Goal: Task Accomplishment & Management: Complete application form

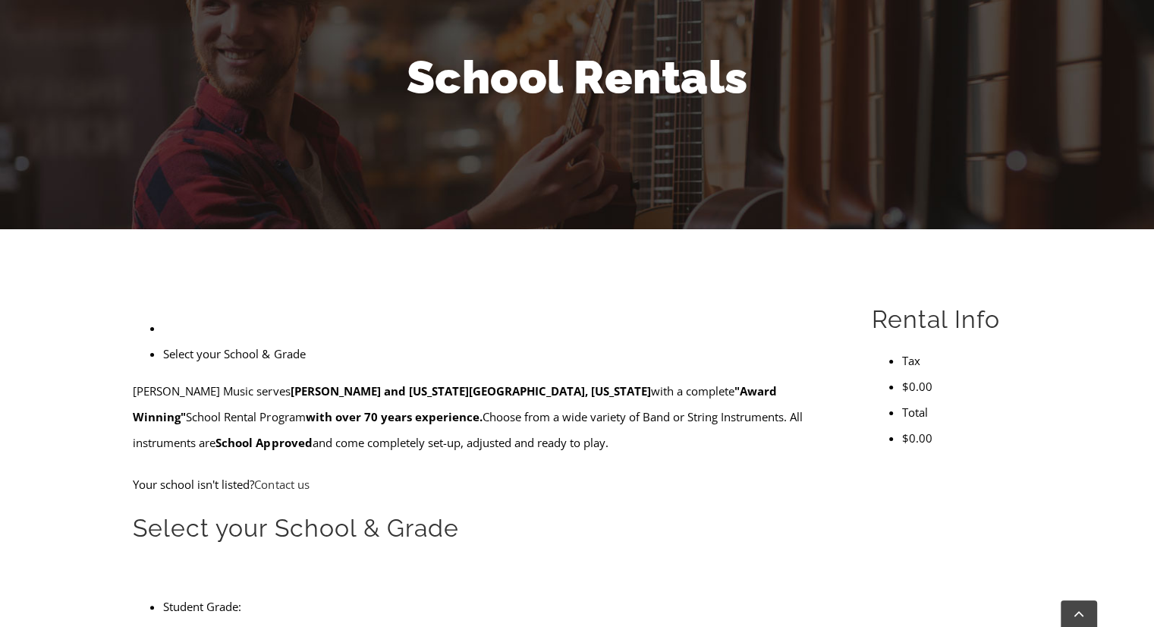
scroll to position [212, 0]
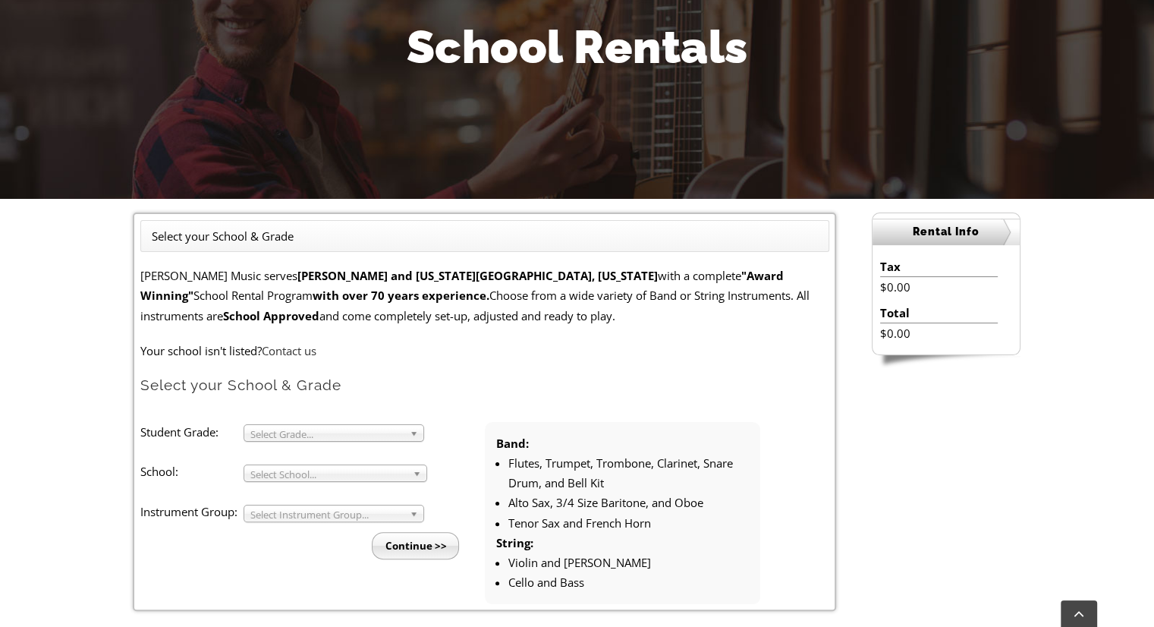
click at [291, 432] on span "Select Grade..." at bounding box center [326, 434] width 153 height 18
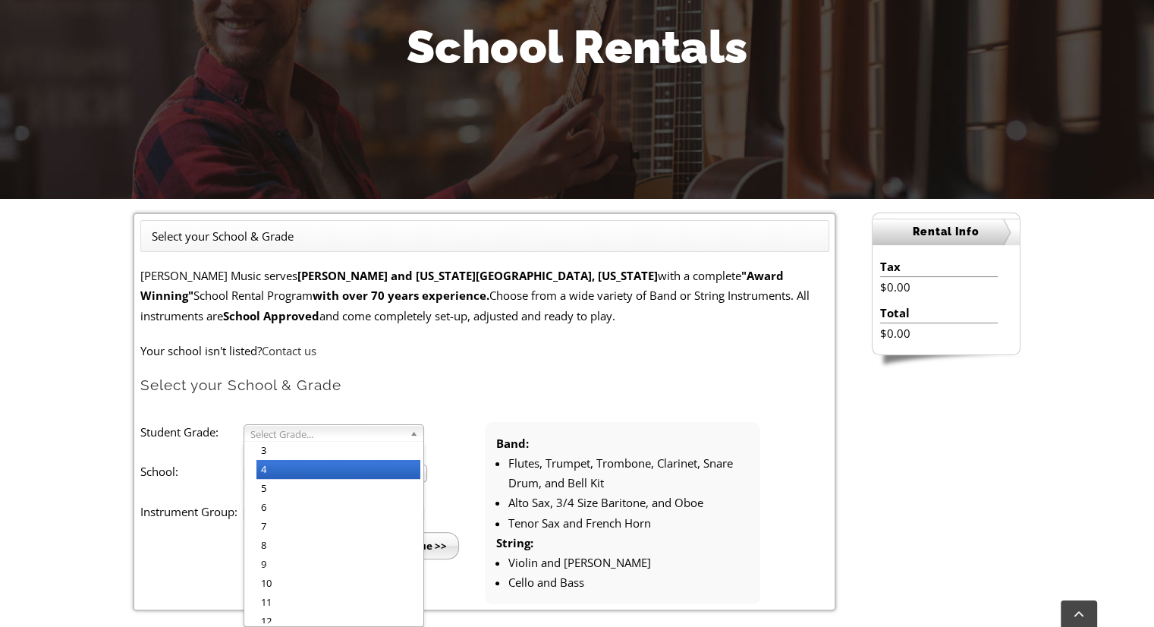
click at [293, 462] on li "4" at bounding box center [338, 469] width 164 height 19
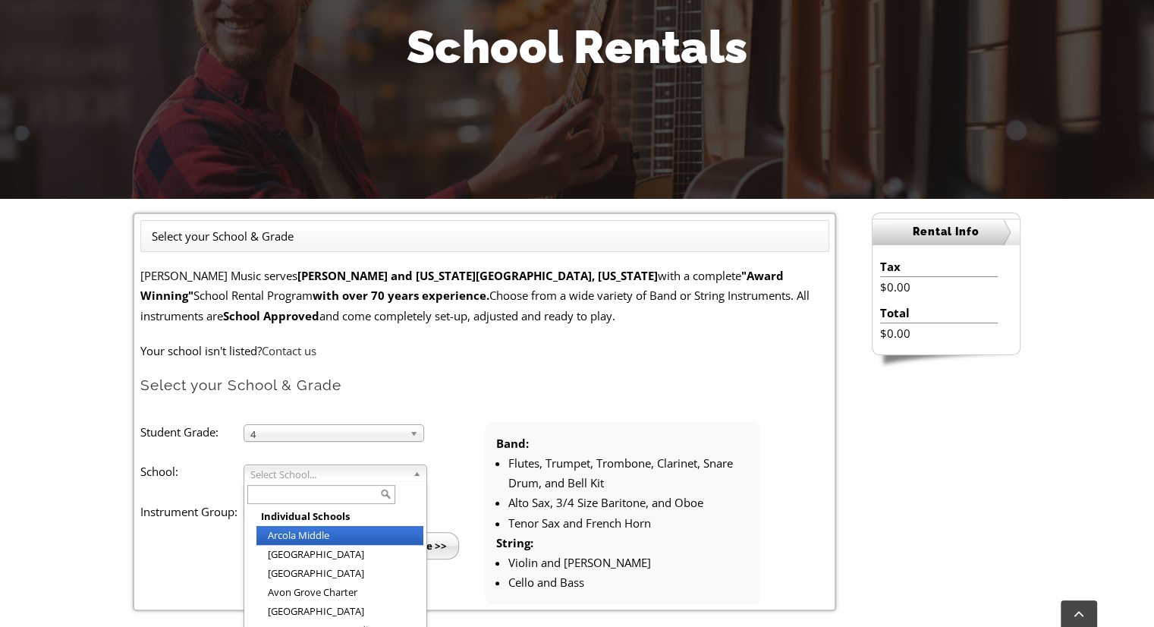
click at [293, 471] on span "Select School..." at bounding box center [328, 474] width 156 height 18
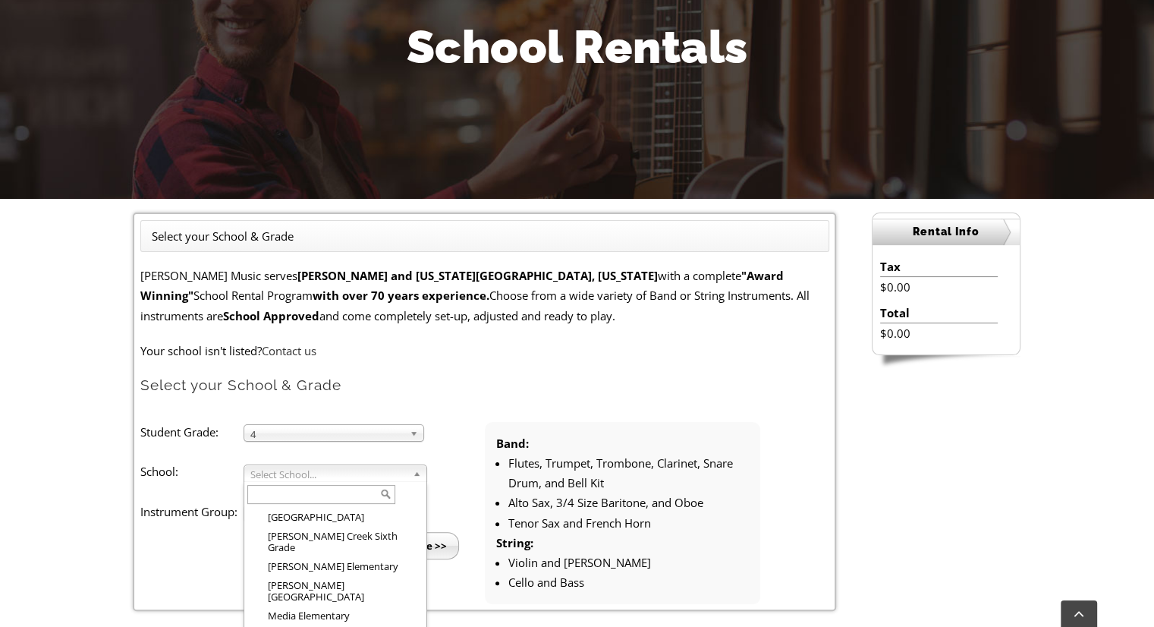
scroll to position [1483, 0]
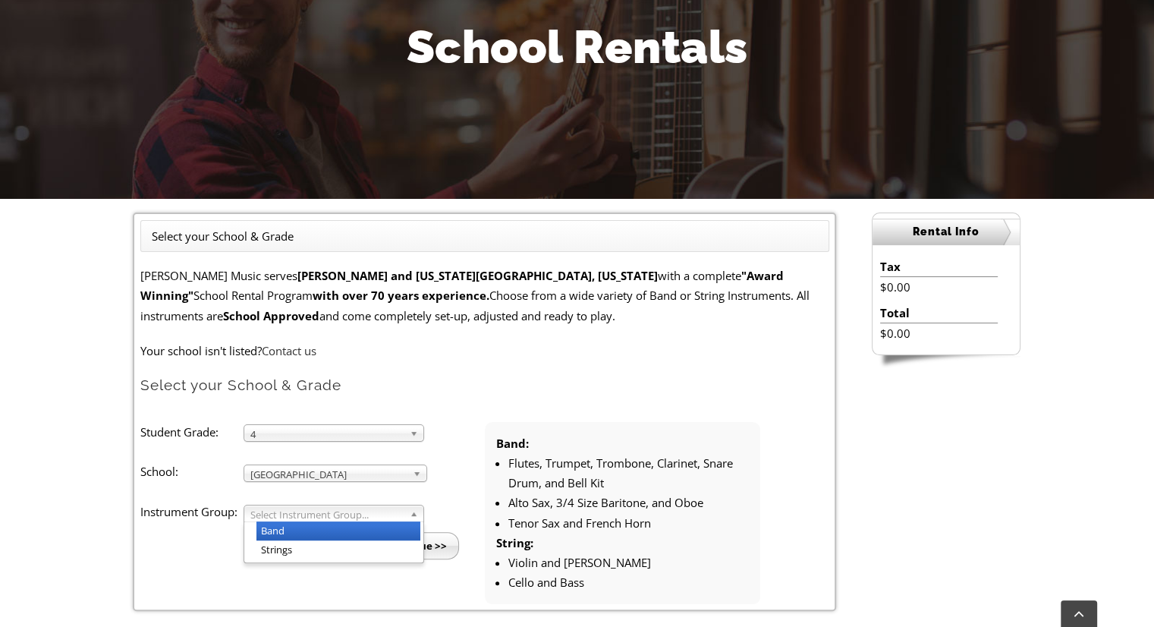
click at [304, 508] on span "Select Instrument Group..." at bounding box center [326, 514] width 153 height 18
click at [297, 544] on li "Strings" at bounding box center [338, 549] width 164 height 19
click at [406, 550] on input "Continue >>" at bounding box center [415, 545] width 87 height 27
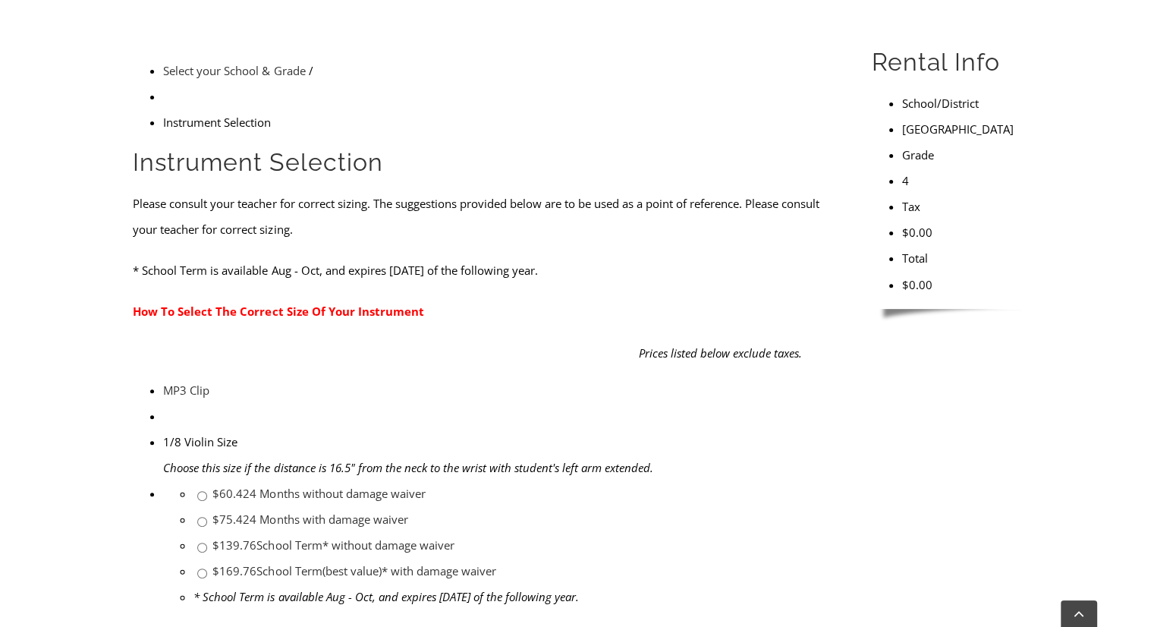
scroll to position [435, 0]
